Goal: Information Seeking & Learning: Understand process/instructions

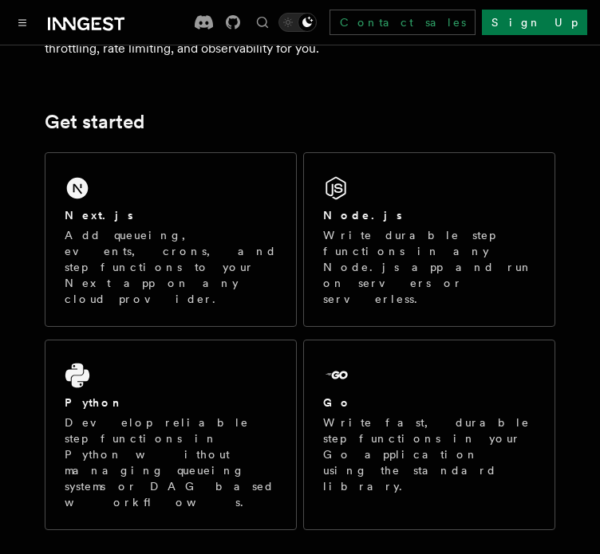
scroll to position [132, 0]
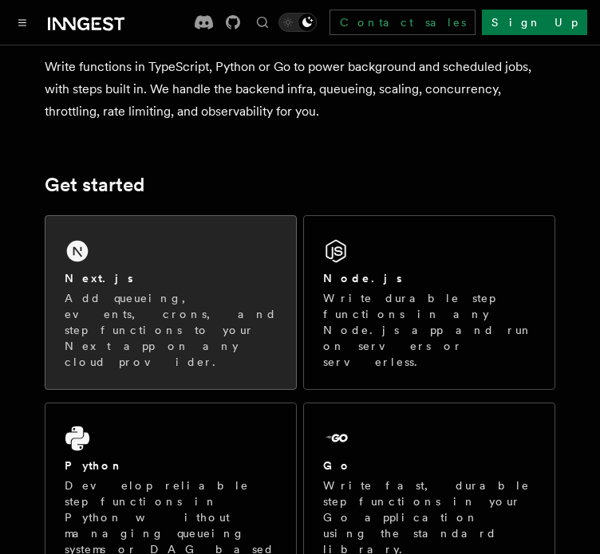
click at [135, 286] on div "Next.js" at bounding box center [171, 278] width 212 height 17
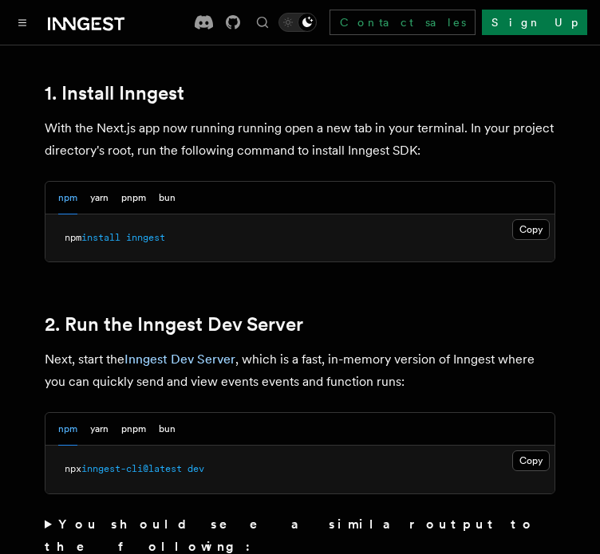
scroll to position [930, 0]
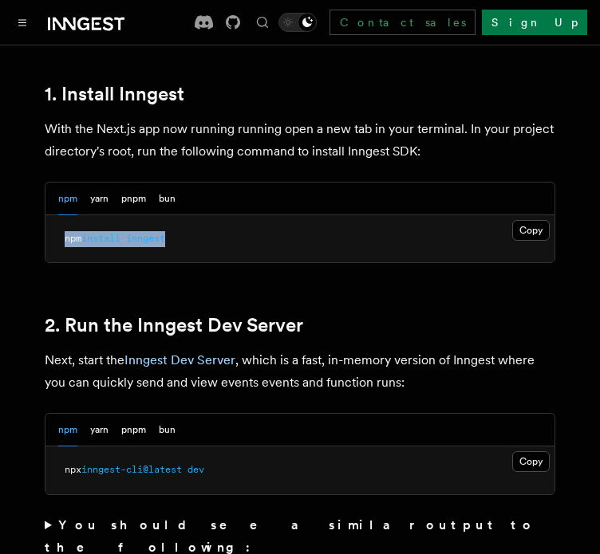
drag, startPoint x: 51, startPoint y: 215, endPoint x: 234, endPoint y: 242, distance: 185.4
click at [200, 215] on pre "npm install inngest" at bounding box center [299, 239] width 509 height 48
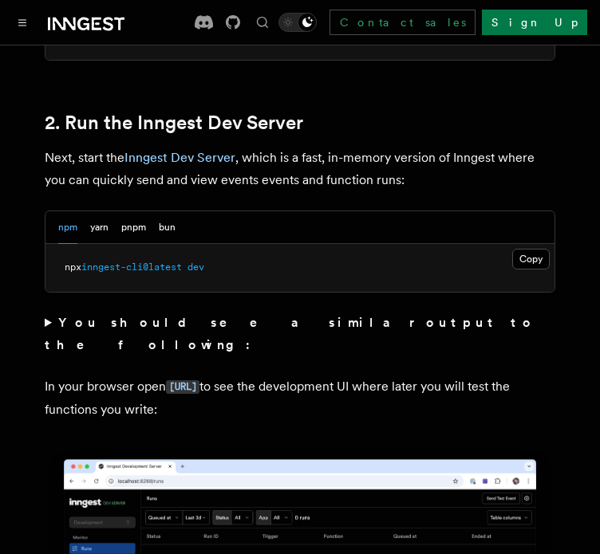
scroll to position [1063, 0]
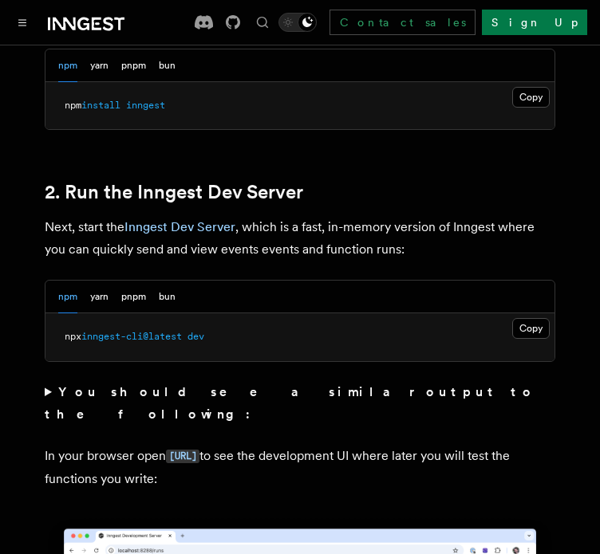
click at [309, 181] on h2 "2. Run the Inngest Dev Server" at bounding box center [300, 192] width 510 height 22
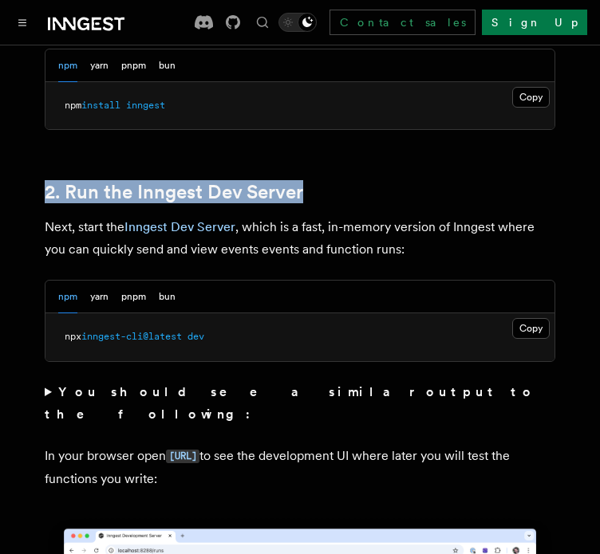
drag, startPoint x: 315, startPoint y: 173, endPoint x: 37, endPoint y: 175, distance: 278.3
click at [388, 181] on h2 "2. Run the Inngest Dev Server" at bounding box center [300, 192] width 510 height 22
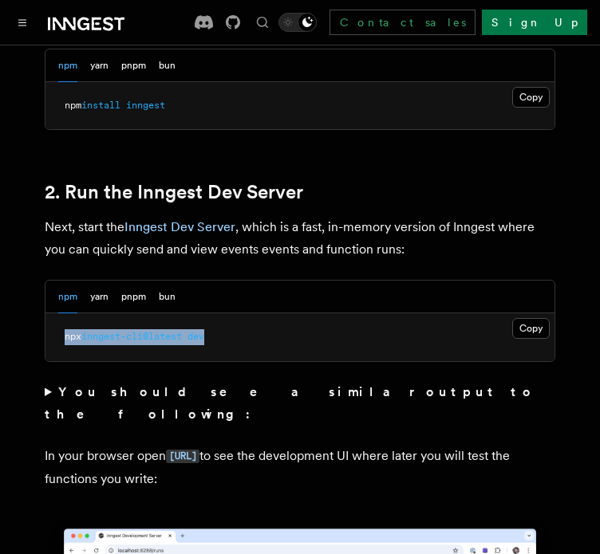
drag, startPoint x: 101, startPoint y: 313, endPoint x: 252, endPoint y: 301, distance: 151.3
click at [252, 313] on pre "npx inngest-cli@latest dev" at bounding box center [299, 337] width 509 height 48
